Goal: Transaction & Acquisition: Purchase product/service

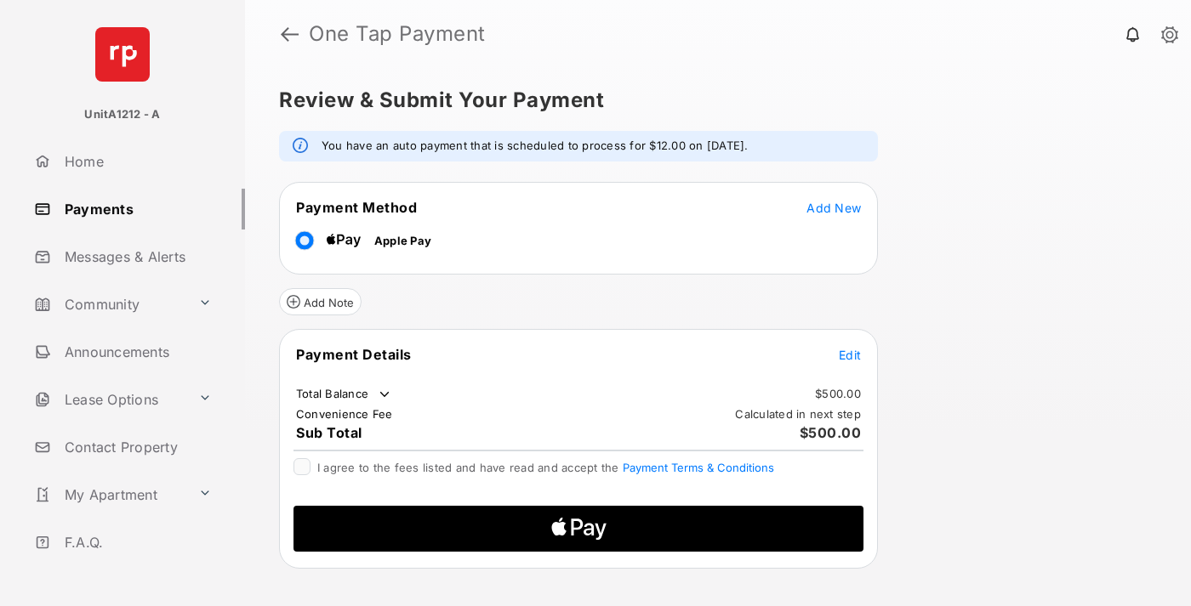
click at [834, 208] on span "Add New" at bounding box center [833, 208] width 54 height 14
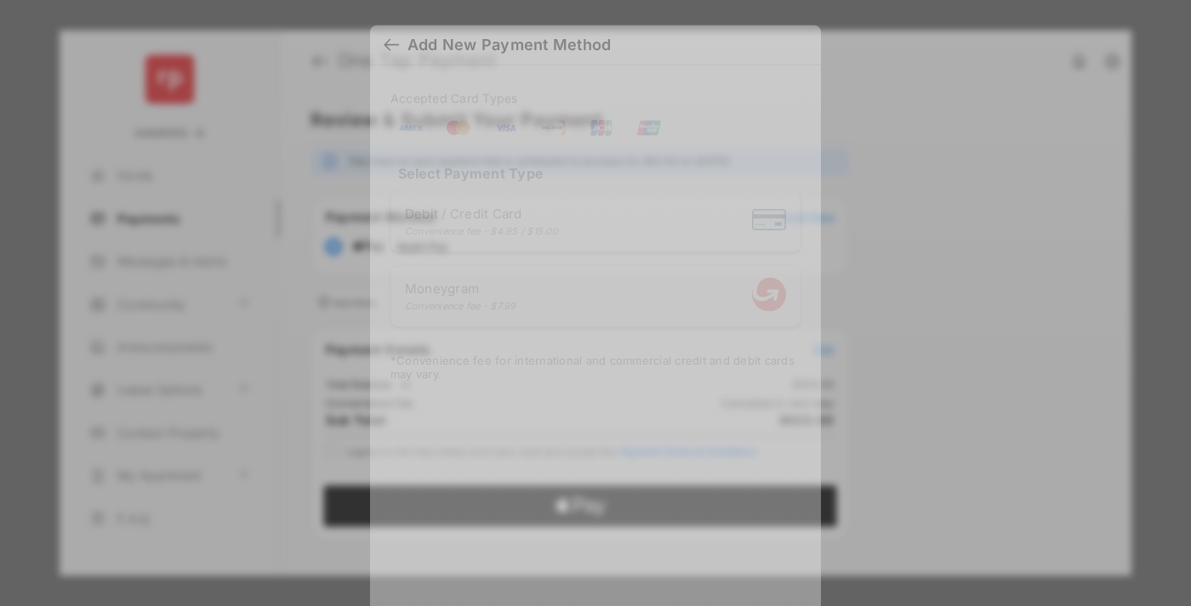
scroll to position [14, 0]
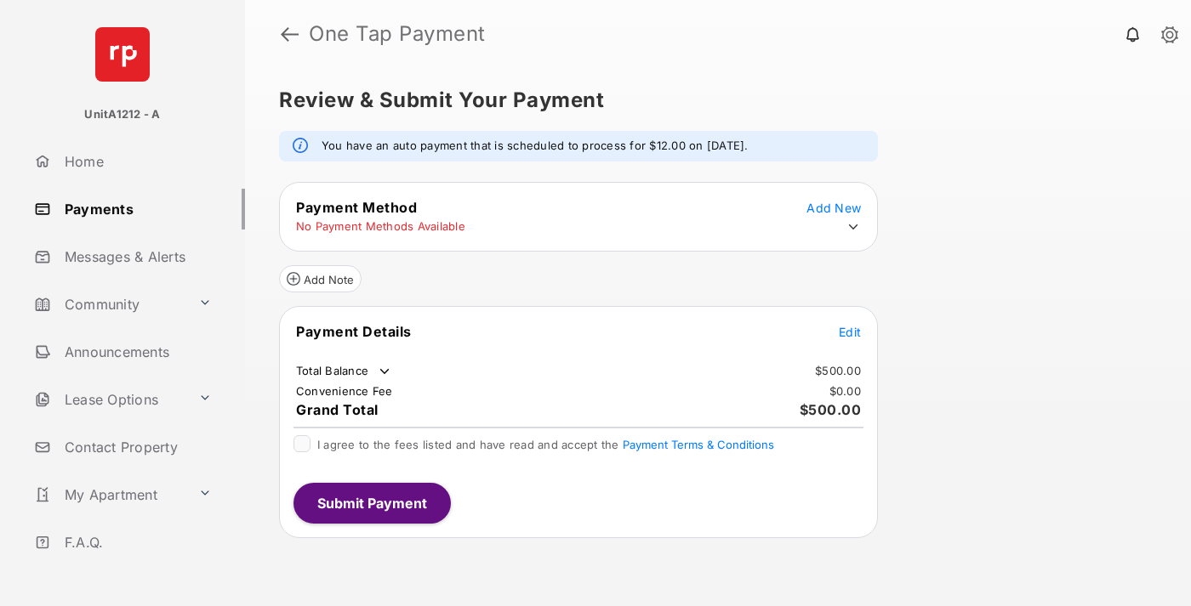
click at [853, 227] on icon at bounding box center [852, 226] width 15 height 15
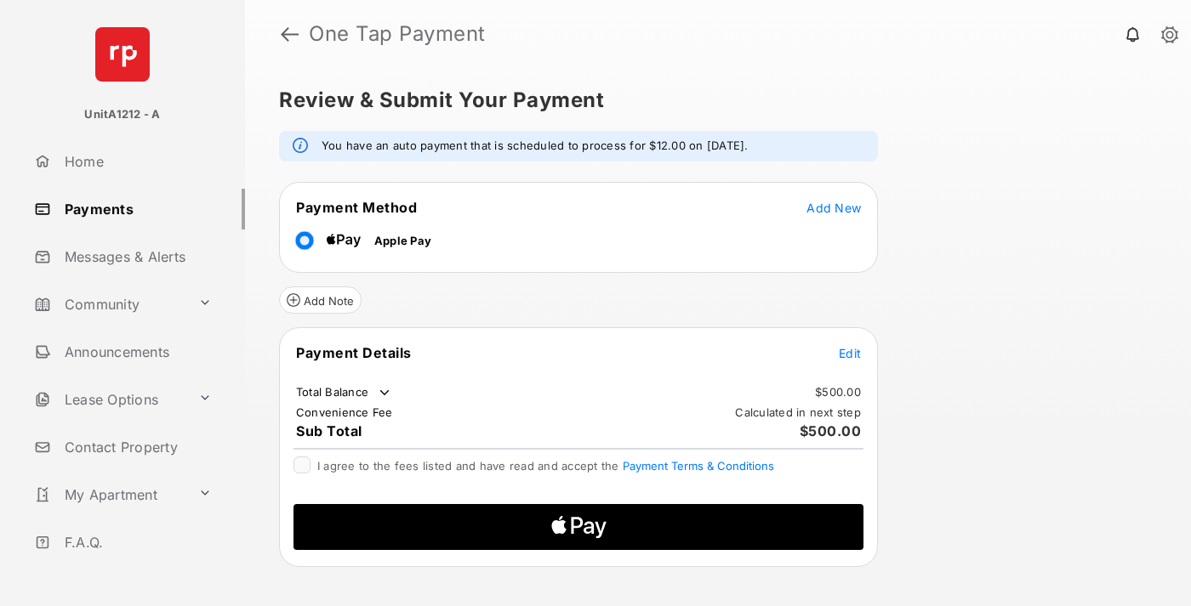
click at [850, 353] on span "Edit" at bounding box center [850, 353] width 22 height 14
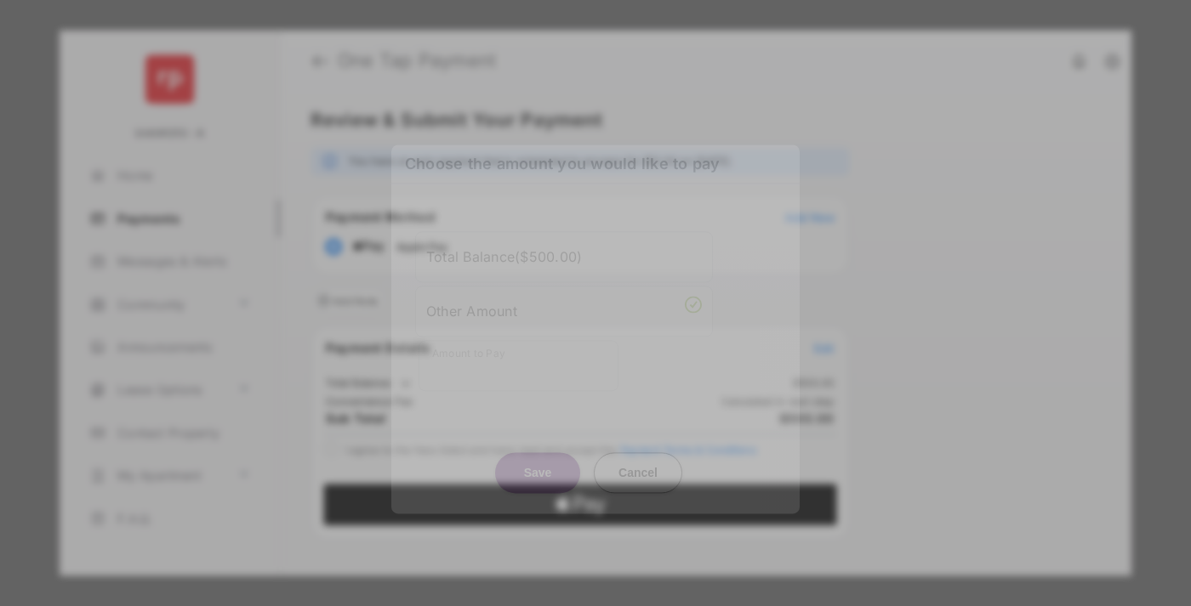
click at [564, 306] on div "Other Amount" at bounding box center [564, 311] width 276 height 29
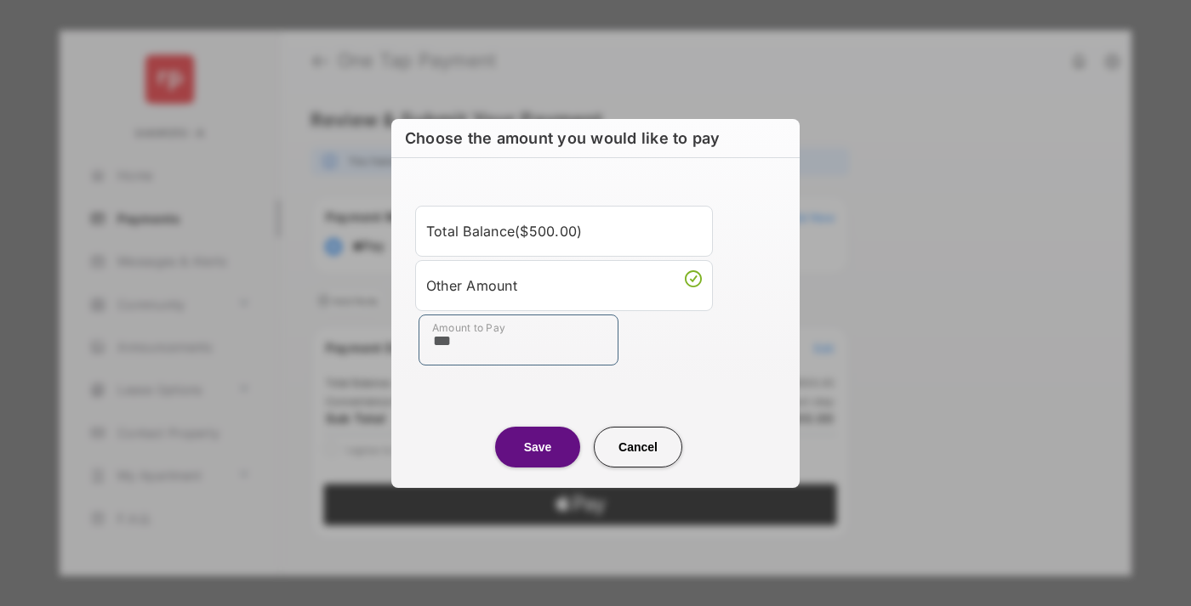
type input "***"
click at [538, 447] on button "Save" at bounding box center [537, 447] width 85 height 41
